Goal: Check status

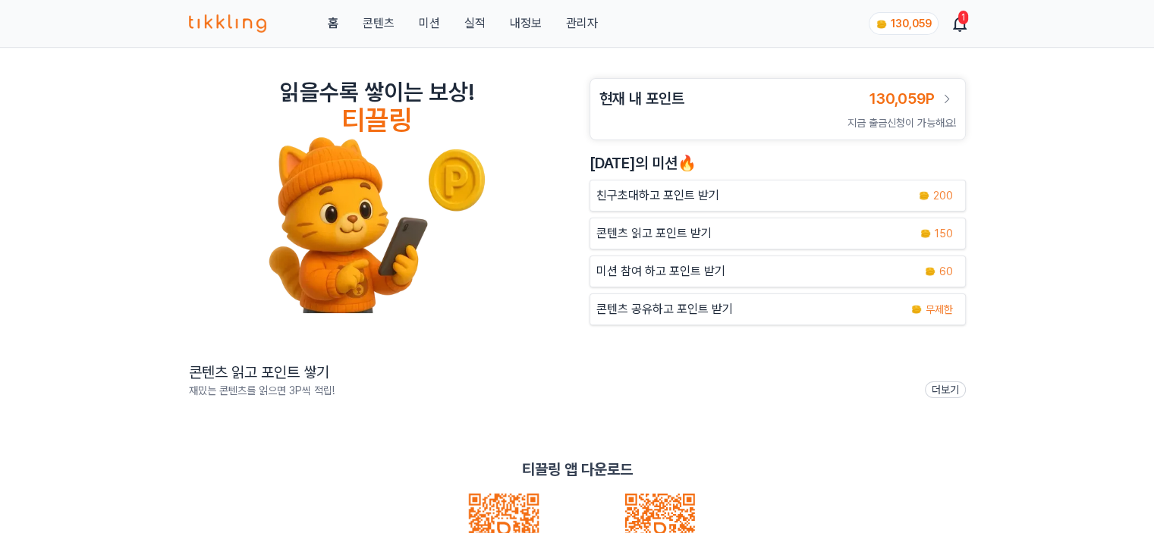
click at [580, 27] on link "관리자" at bounding box center [581, 23] width 32 height 18
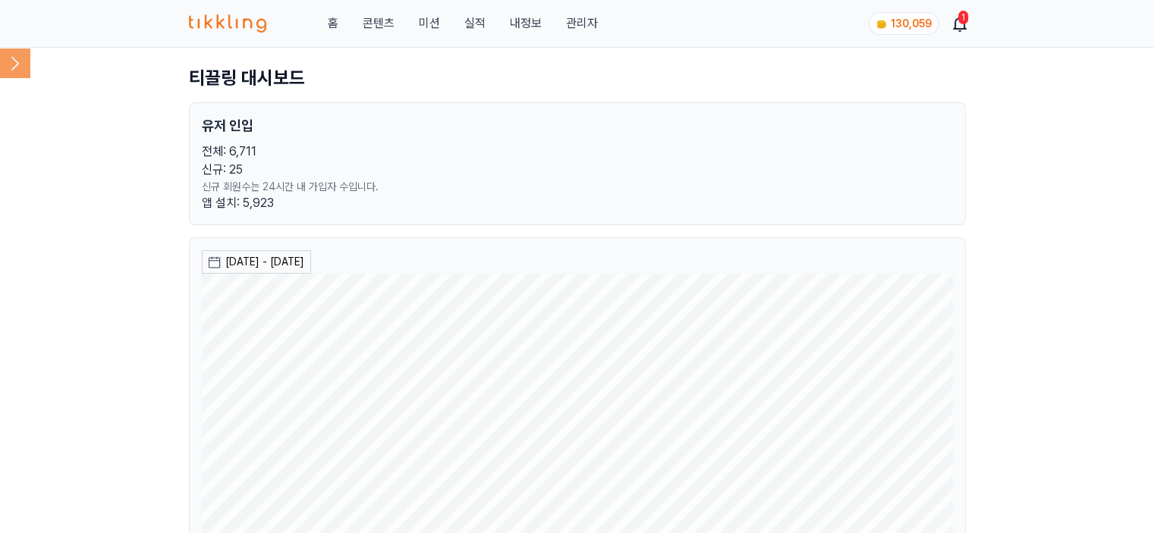
click at [23, 67] on icon at bounding box center [15, 63] width 30 height 30
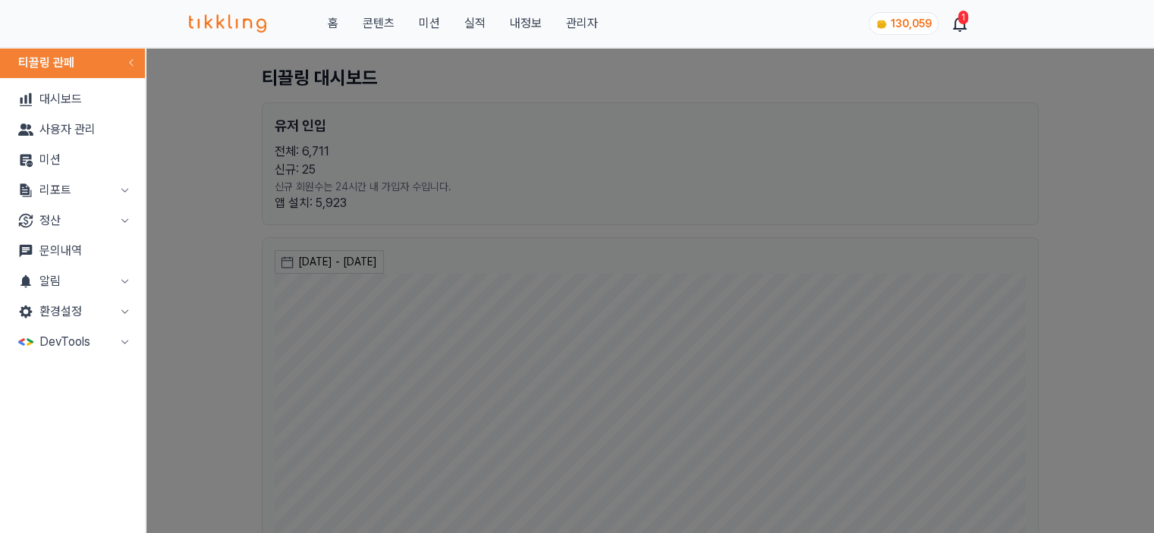
click at [44, 178] on button "리포트" at bounding box center [72, 190] width 133 height 30
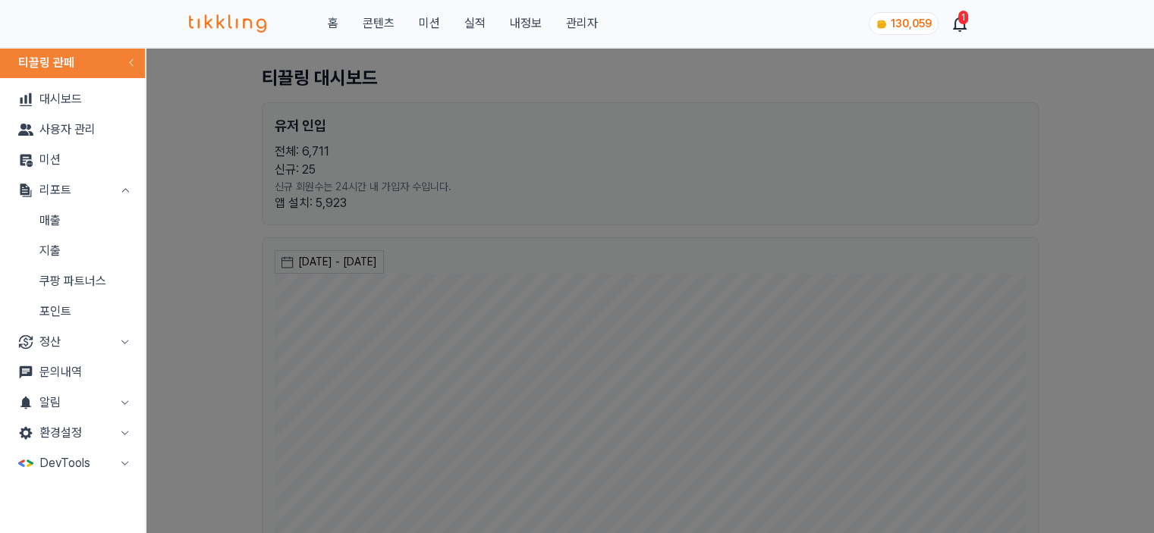
click at [80, 231] on link "매출" at bounding box center [72, 221] width 133 height 30
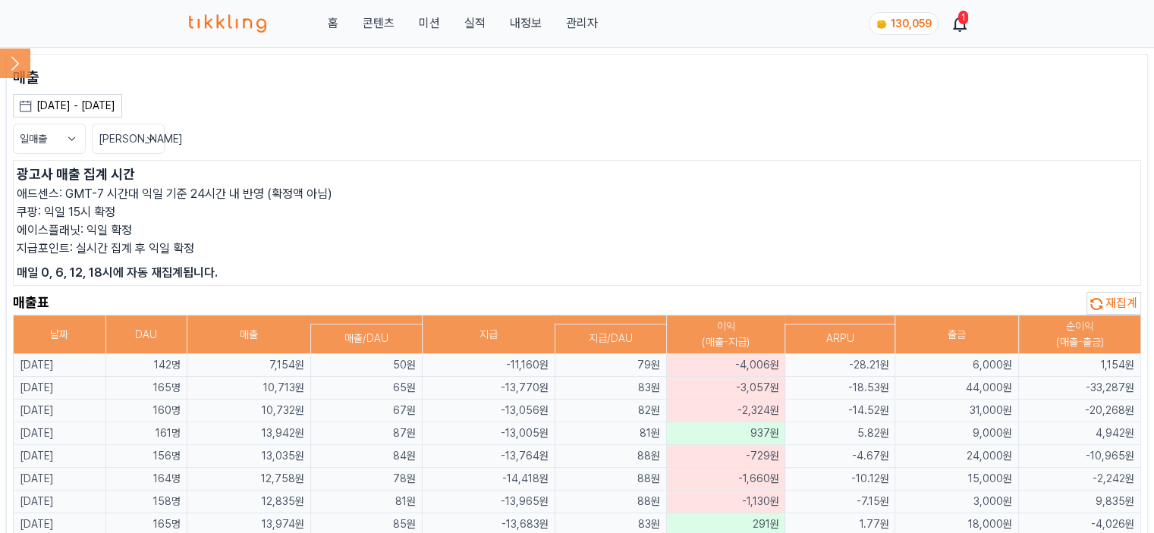
click at [444, 214] on p "쿠팡: 익일 15시 확정" at bounding box center [577, 212] width 1121 height 18
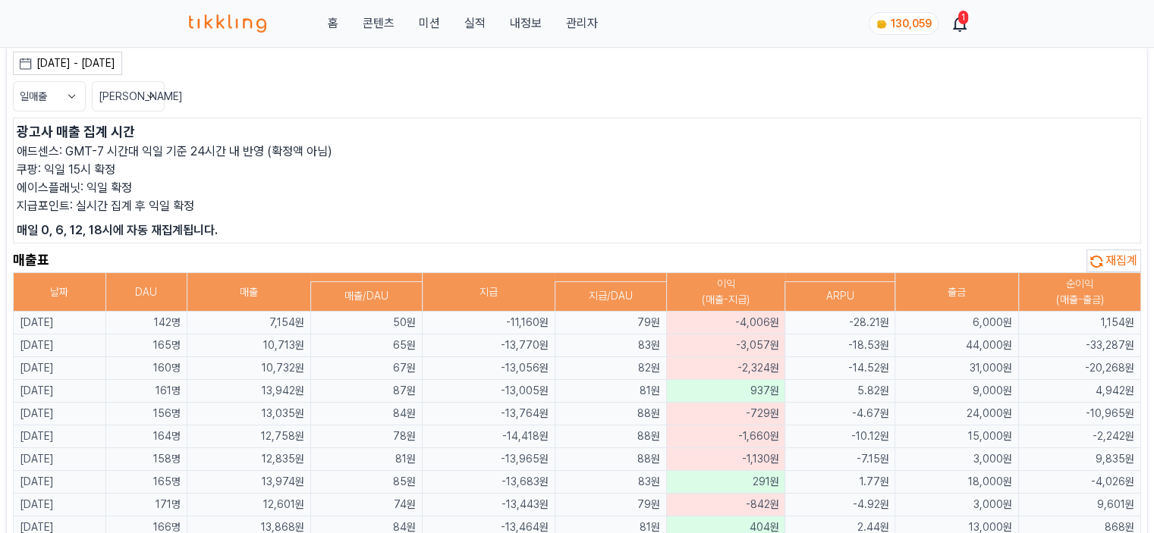
scroll to position [76, 0]
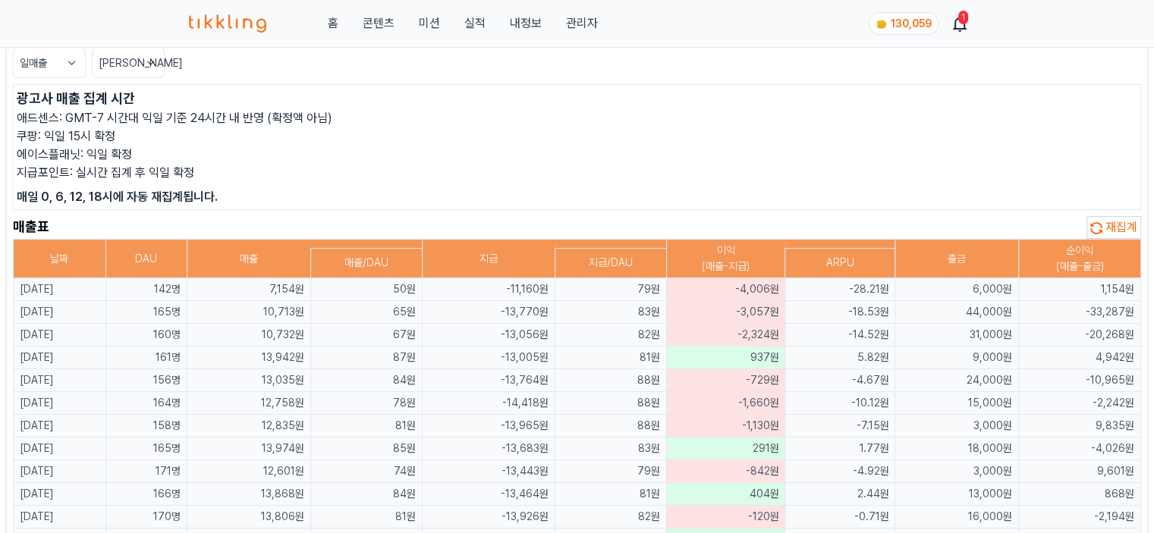
click at [1124, 232] on span "재집계" at bounding box center [1122, 227] width 32 height 14
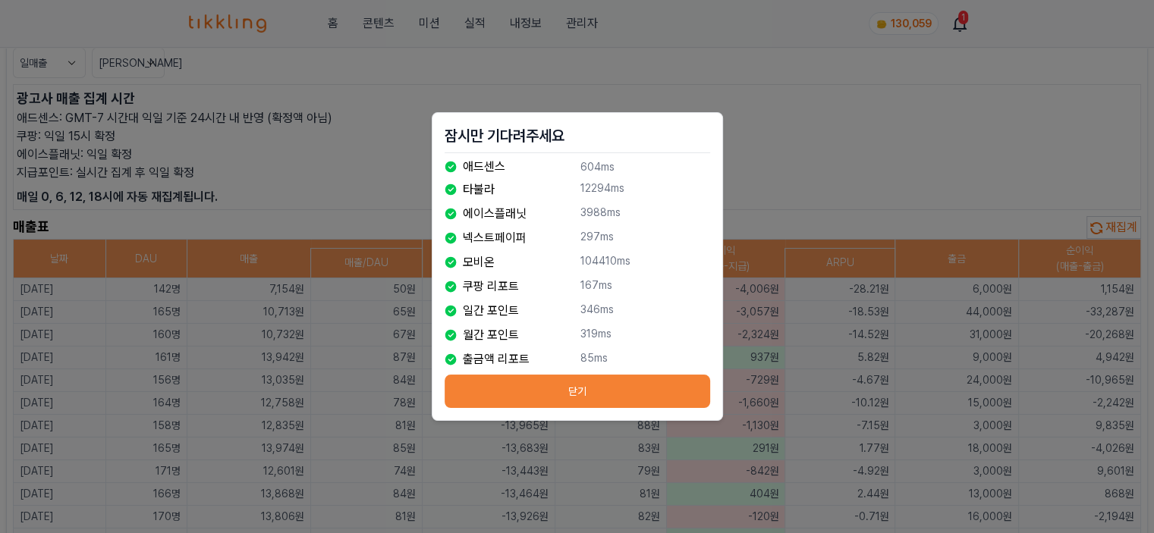
click at [671, 392] on button "닫기" at bounding box center [578, 391] width 266 height 33
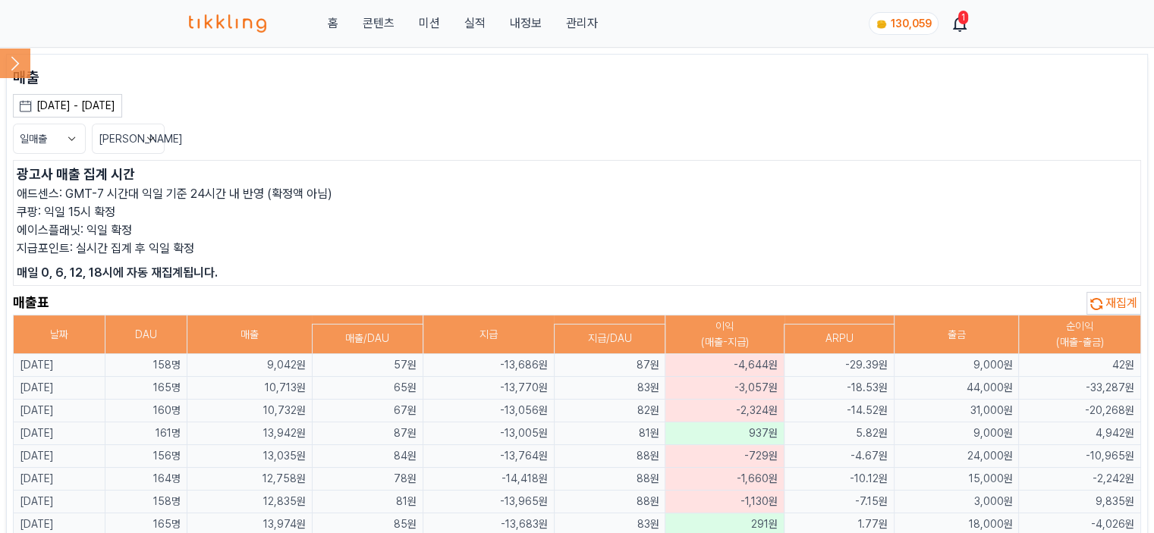
click at [76, 133] on icon at bounding box center [71, 138] width 15 height 15
click at [61, 196] on button "월매출" at bounding box center [49, 195] width 71 height 27
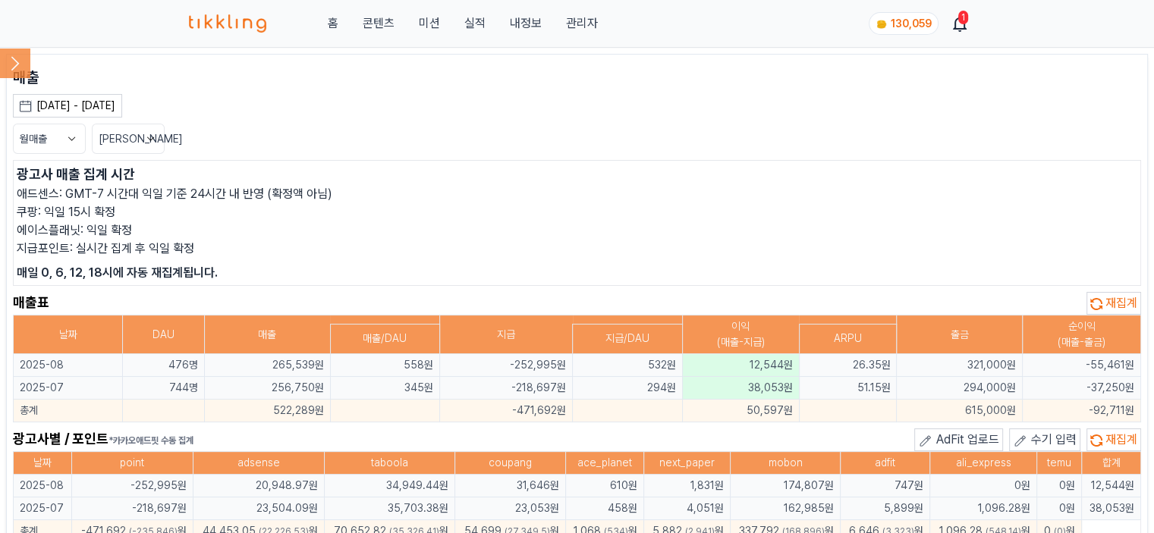
click at [356, 196] on p "애드센스: GMT-7 시간대 익일 기준 24시간 내 반영 (확정액 아님)" at bounding box center [577, 194] width 1121 height 18
click at [9, 51] on icon at bounding box center [15, 63] width 30 height 30
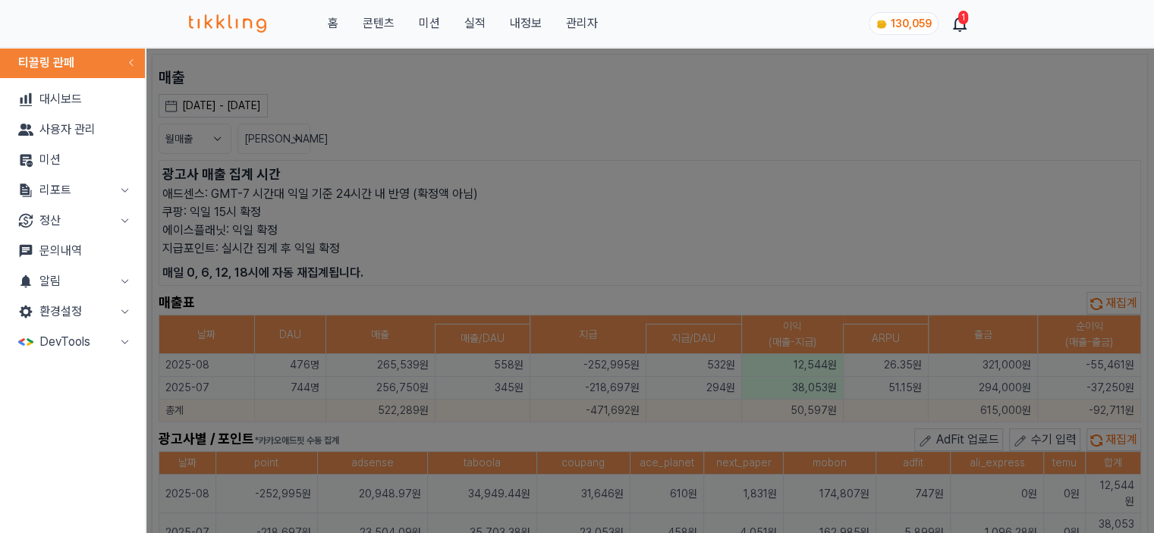
click at [21, 85] on link "대시보드" at bounding box center [72, 99] width 133 height 30
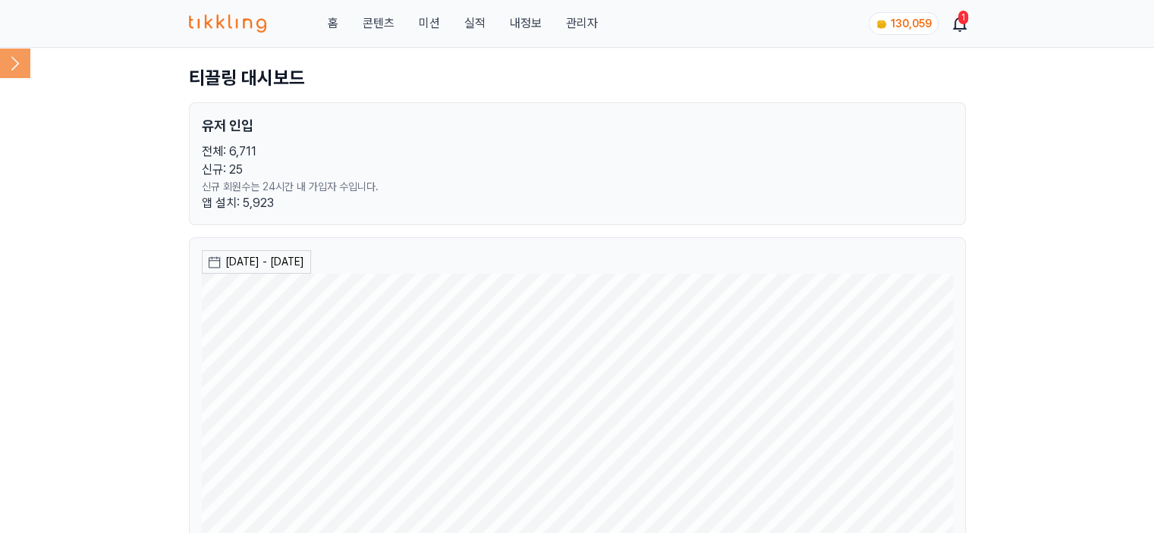
click at [366, 148] on p "전체: 6,711" at bounding box center [577, 152] width 751 height 18
